Goal: Task Accomplishment & Management: Use online tool/utility

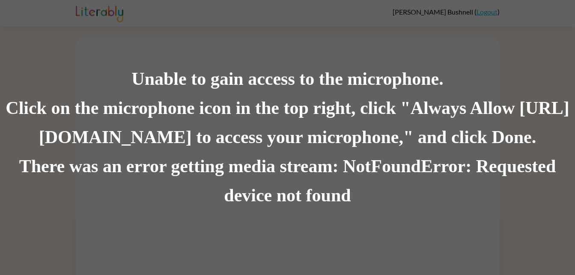
click at [143, 209] on div "There was an error getting media stream: NotFoundError: Requested device not fo…" at bounding box center [287, 181] width 575 height 58
